Goal: Information Seeking & Learning: Find specific fact

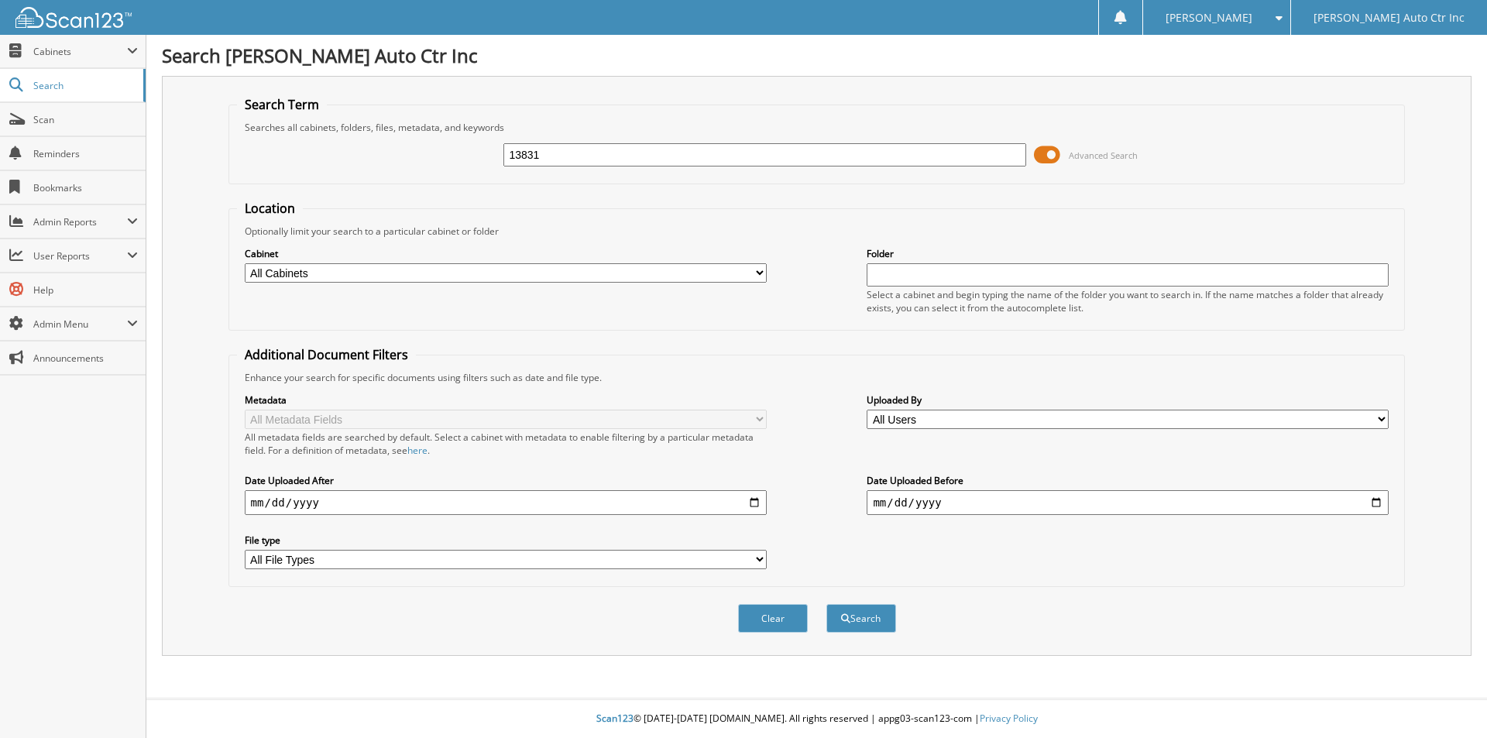
type input "13831"
click at [826, 604] on button "Search" at bounding box center [861, 618] width 70 height 29
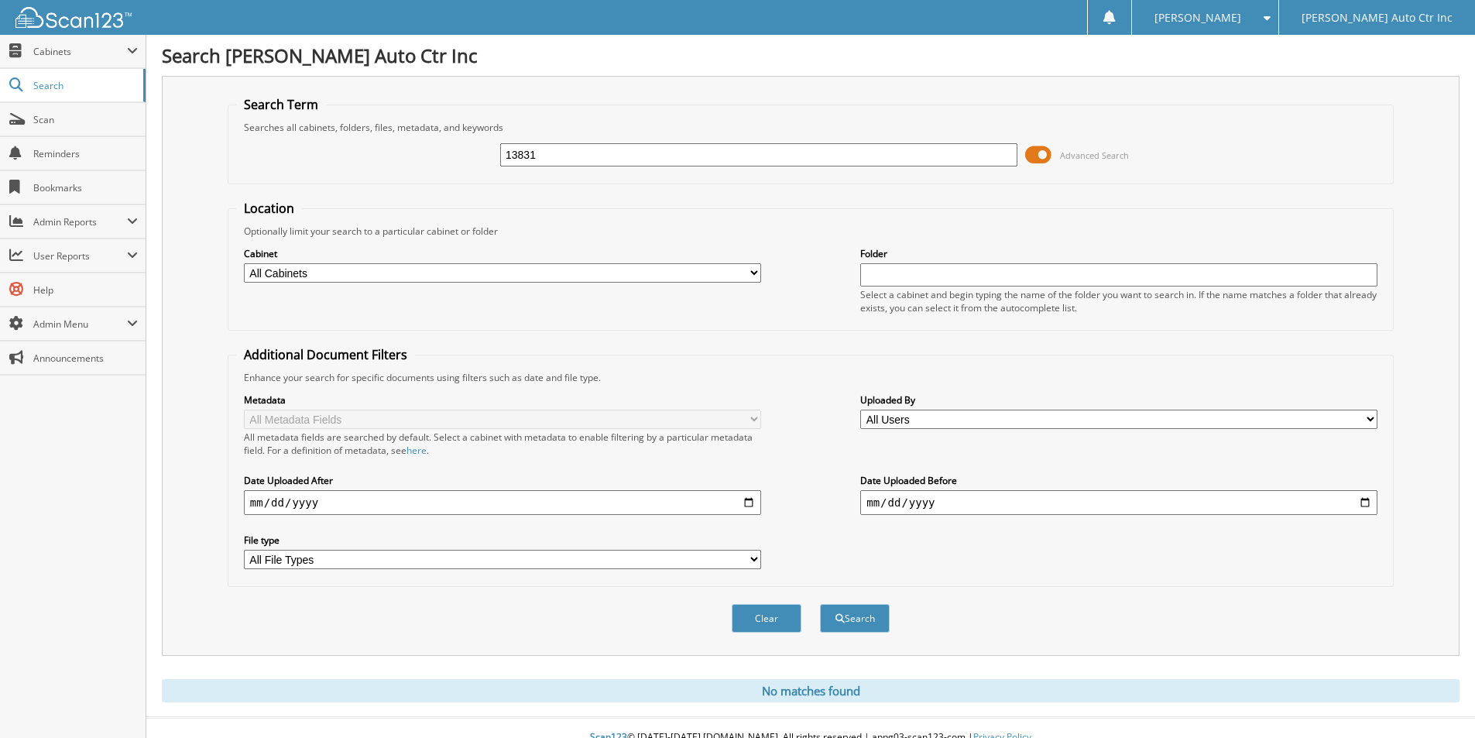
scroll to position [19, 0]
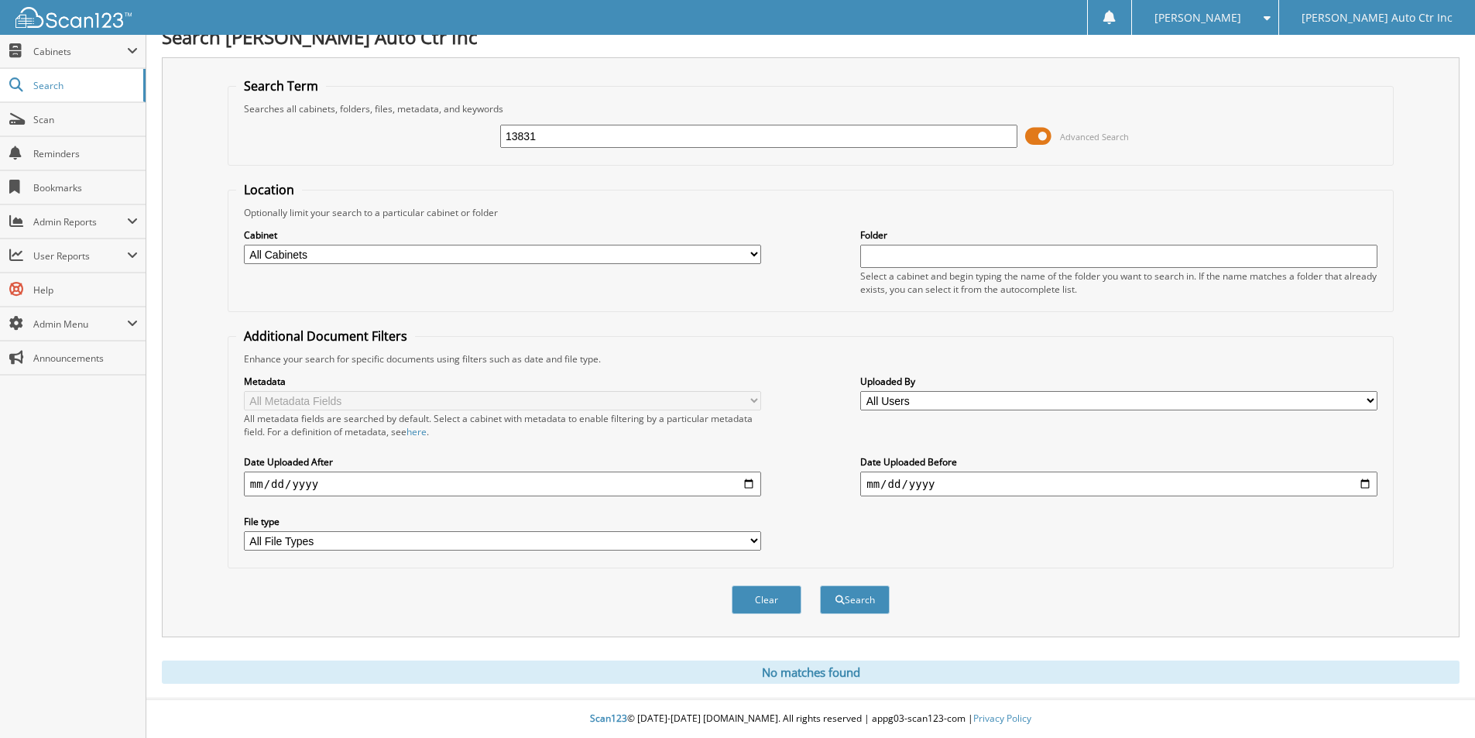
drag, startPoint x: 581, startPoint y: 141, endPoint x: 423, endPoint y: 198, distance: 168.7
click at [507, 158] on fieldset "Search Term Searches all cabinets, folders, files, metadata, and keywords 13831…" at bounding box center [811, 121] width 1166 height 88
type input "130988"
click at [820, 585] on button "Search" at bounding box center [855, 599] width 70 height 29
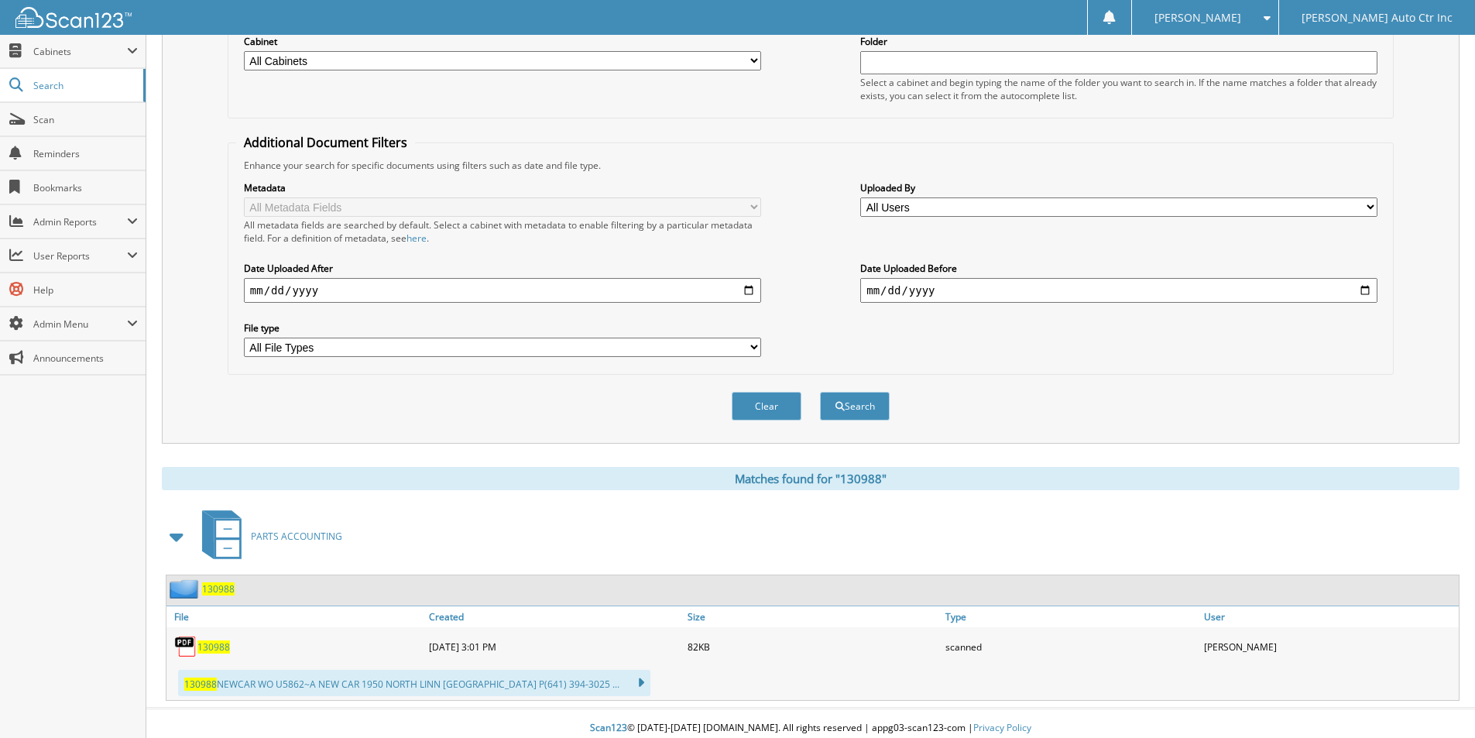
scroll to position [222, 0]
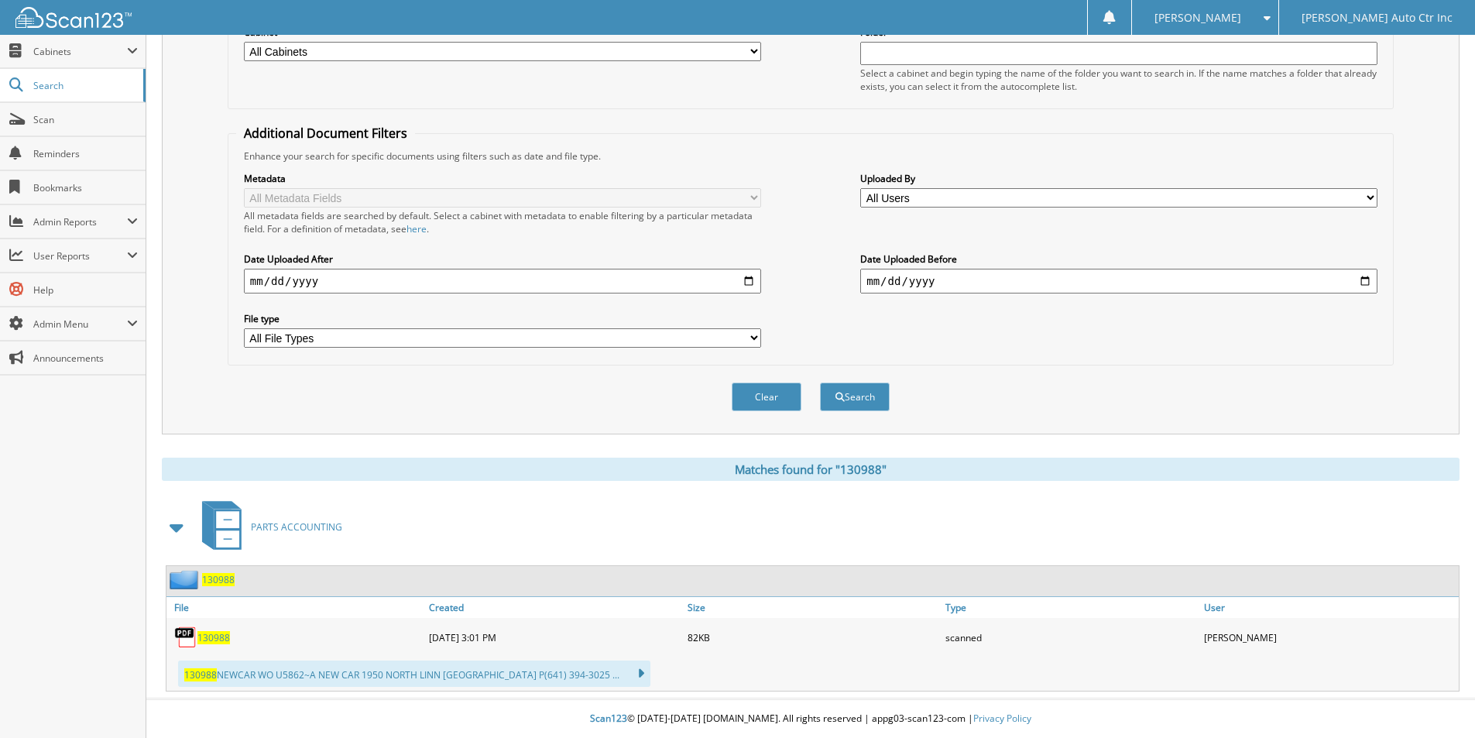
click at [214, 578] on span "130988" at bounding box center [218, 579] width 33 height 13
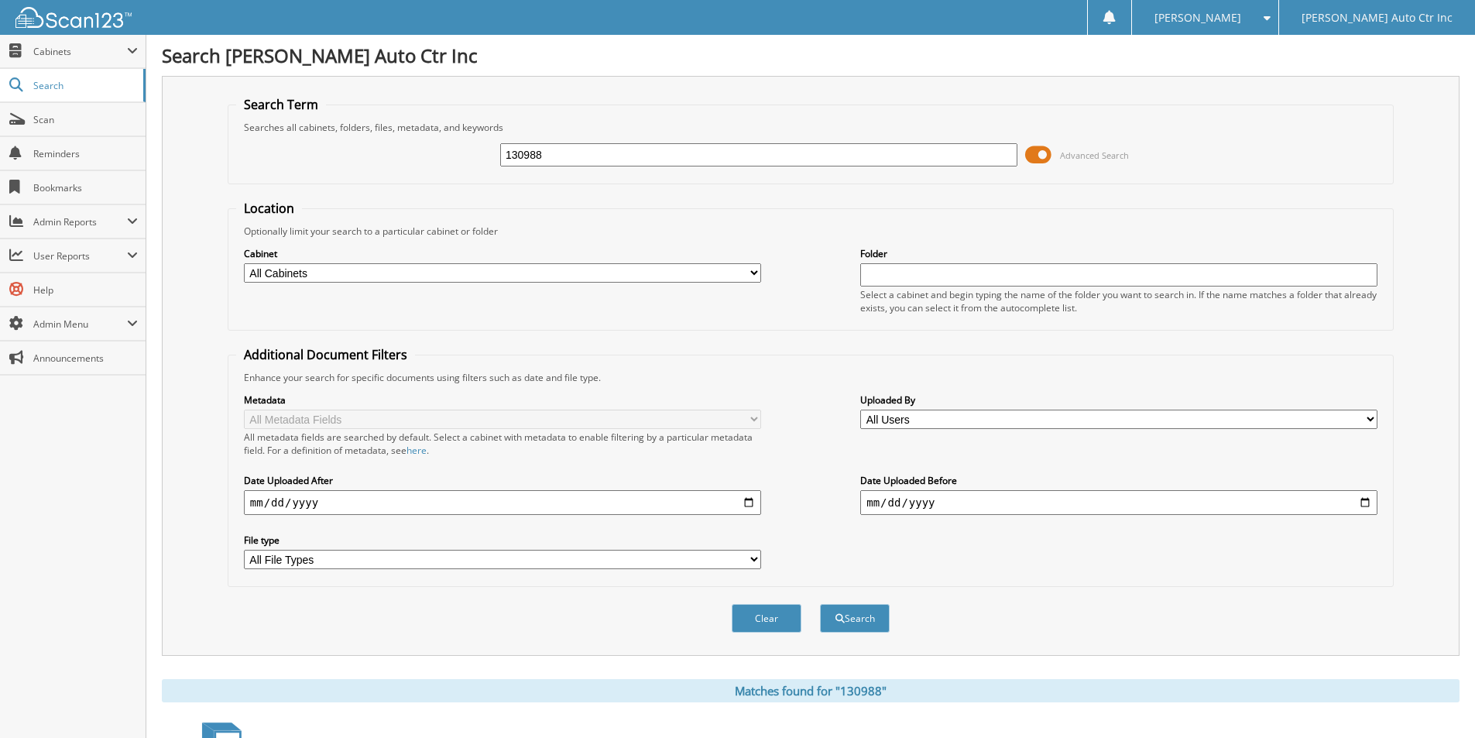
drag, startPoint x: 550, startPoint y: 157, endPoint x: 466, endPoint y: 166, distance: 84.8
click at [469, 165] on div "130988 Advanced Search" at bounding box center [810, 155] width 1149 height 42
type input "12603"
click at [820, 604] on button "Search" at bounding box center [855, 618] width 70 height 29
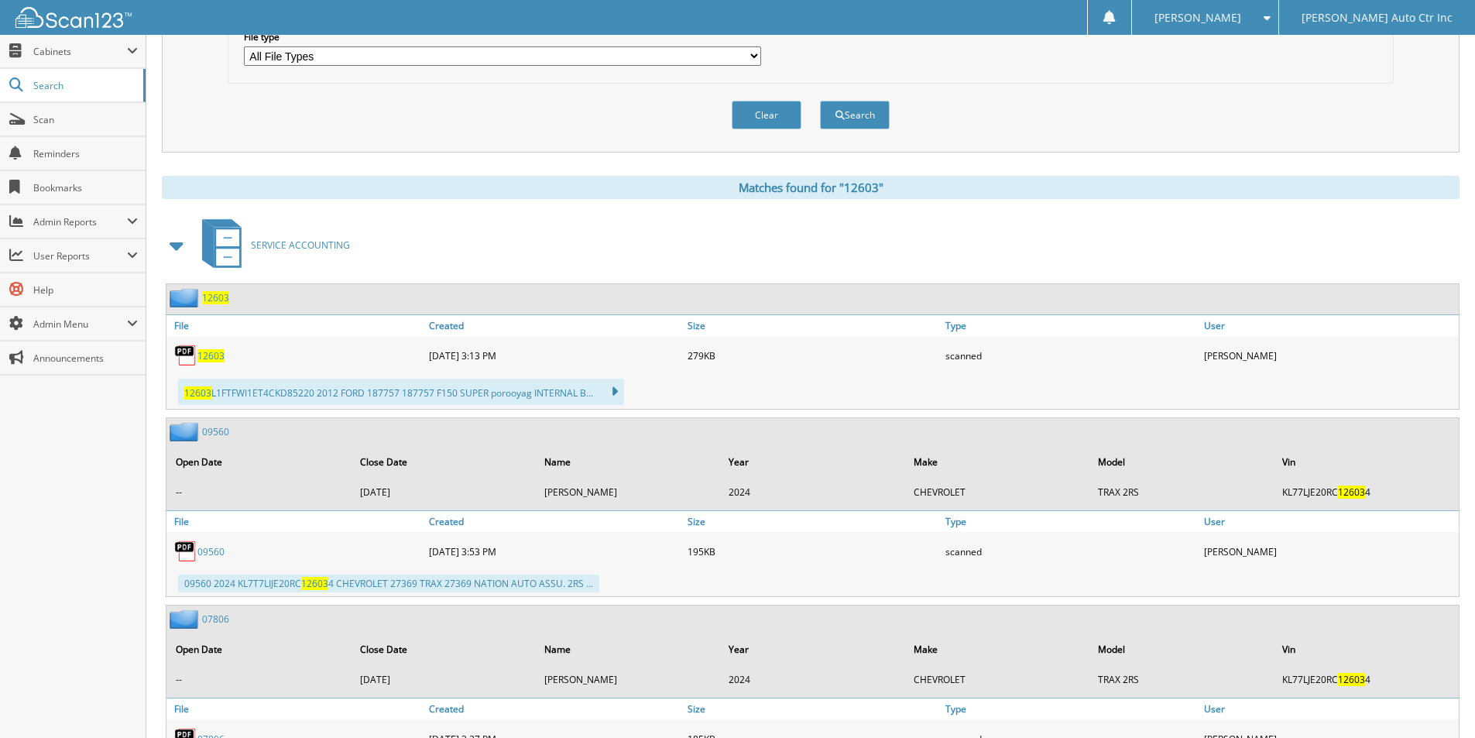
scroll to position [542, 0]
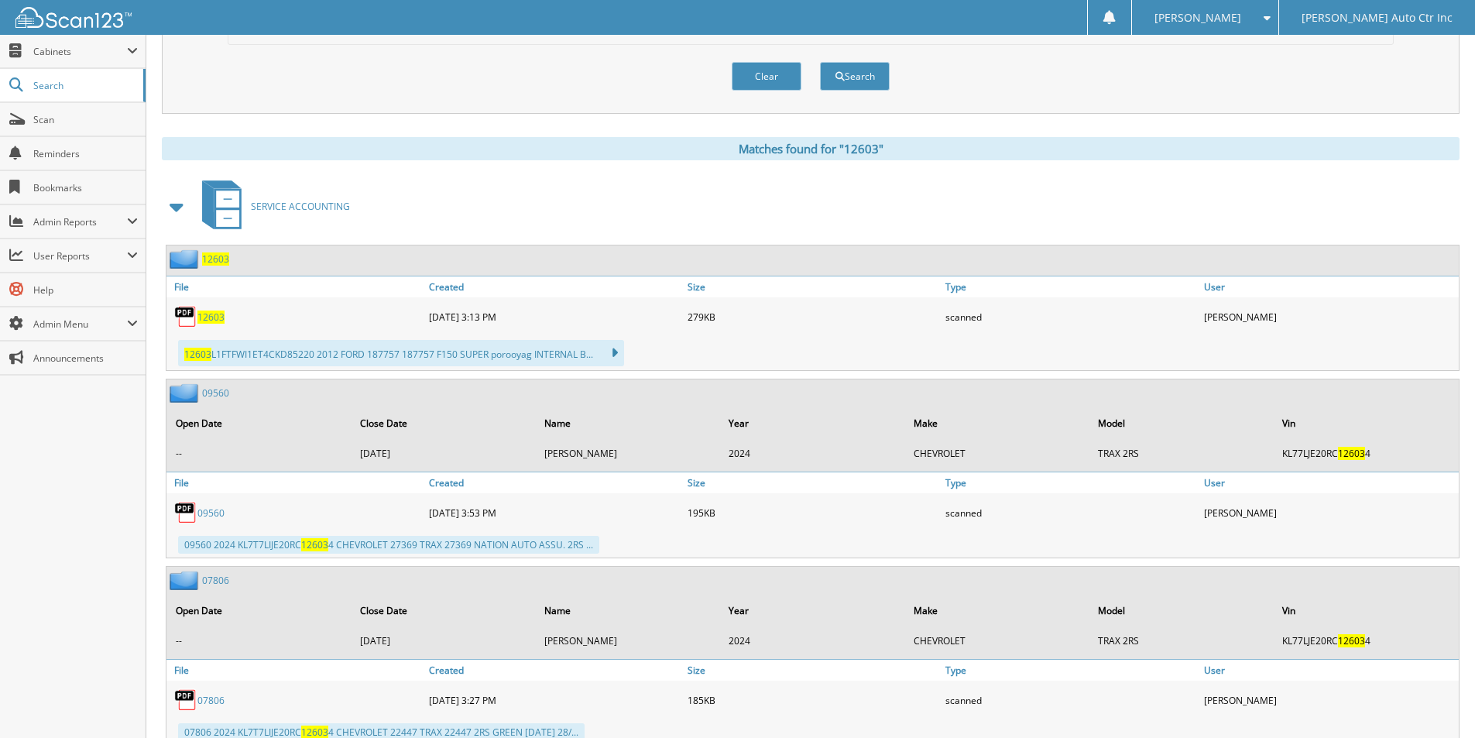
click at [216, 256] on span "12603" at bounding box center [215, 258] width 27 height 13
